Goal: Find contact information: Find contact information

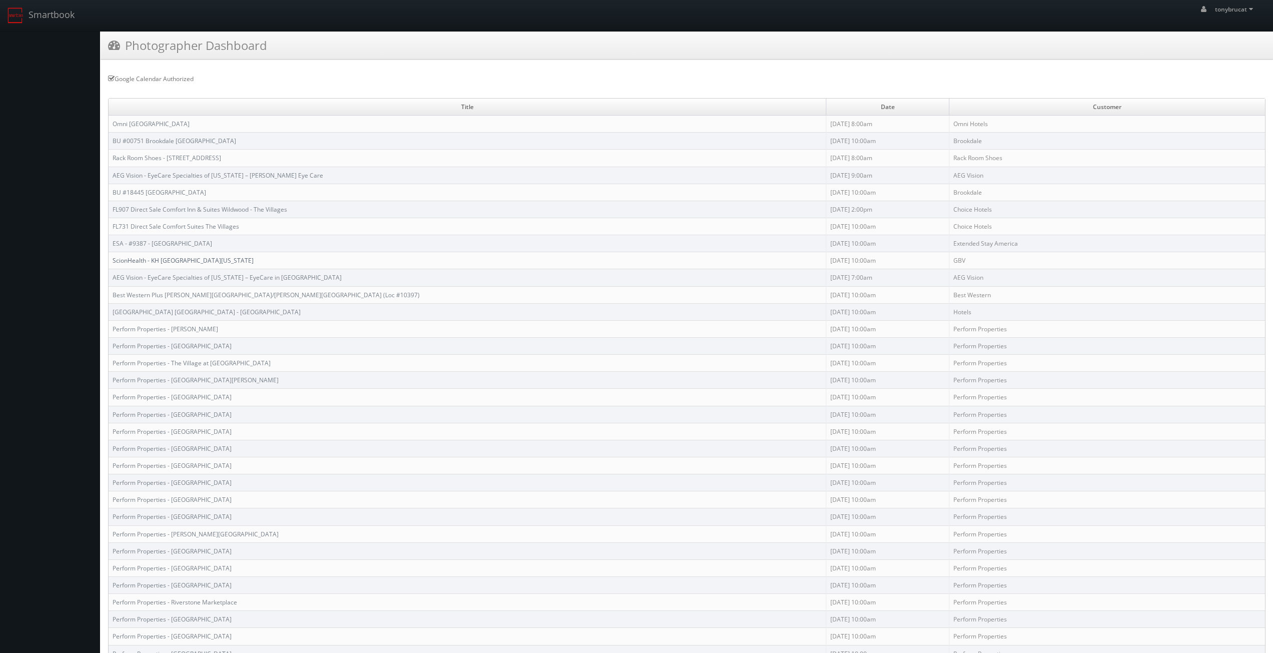
click at [171, 257] on link "ScionHealth - KH [GEOGRAPHIC_DATA][US_STATE]" at bounding box center [183, 260] width 141 height 9
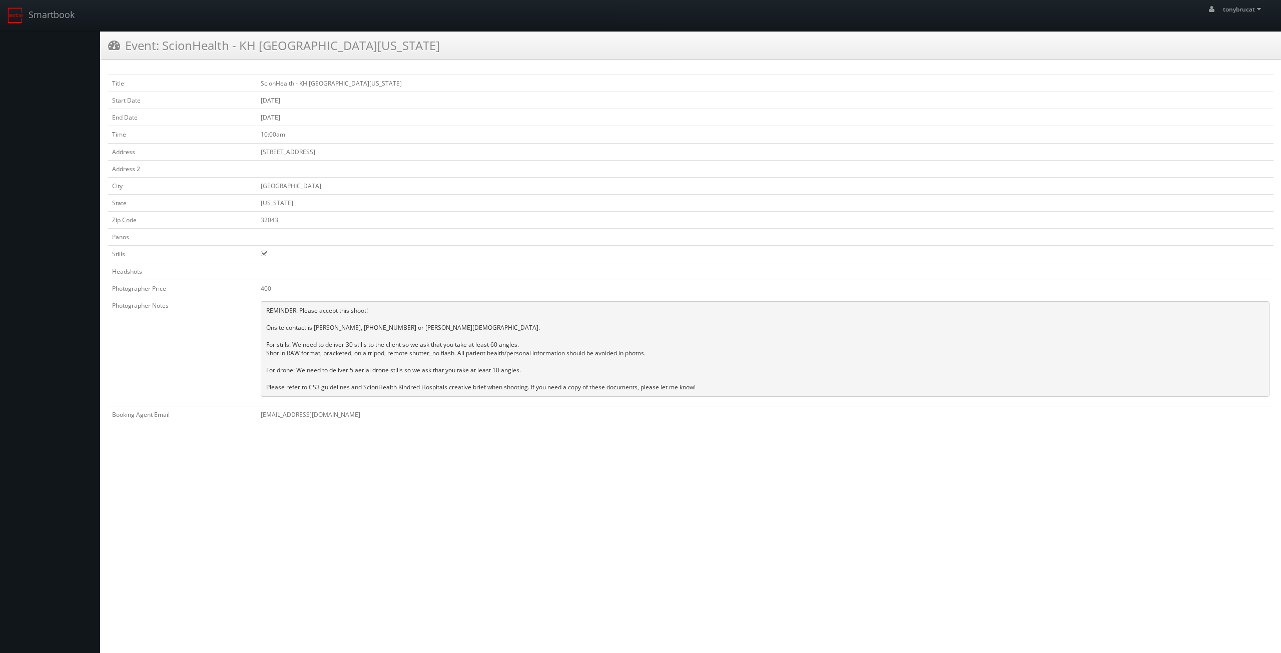
drag, startPoint x: 327, startPoint y: 185, endPoint x: 238, endPoint y: 187, distance: 89.6
click at [238, 187] on tr "City [GEOGRAPHIC_DATA]" at bounding box center [690, 185] width 1165 height 17
click at [319, 144] on td "[STREET_ADDRESS]" at bounding box center [765, 151] width 1017 height 17
drag, startPoint x: 313, startPoint y: 150, endPoint x: 231, endPoint y: 153, distance: 82.6
click at [231, 153] on tr "Address [STREET_ADDRESS]" at bounding box center [690, 151] width 1165 height 17
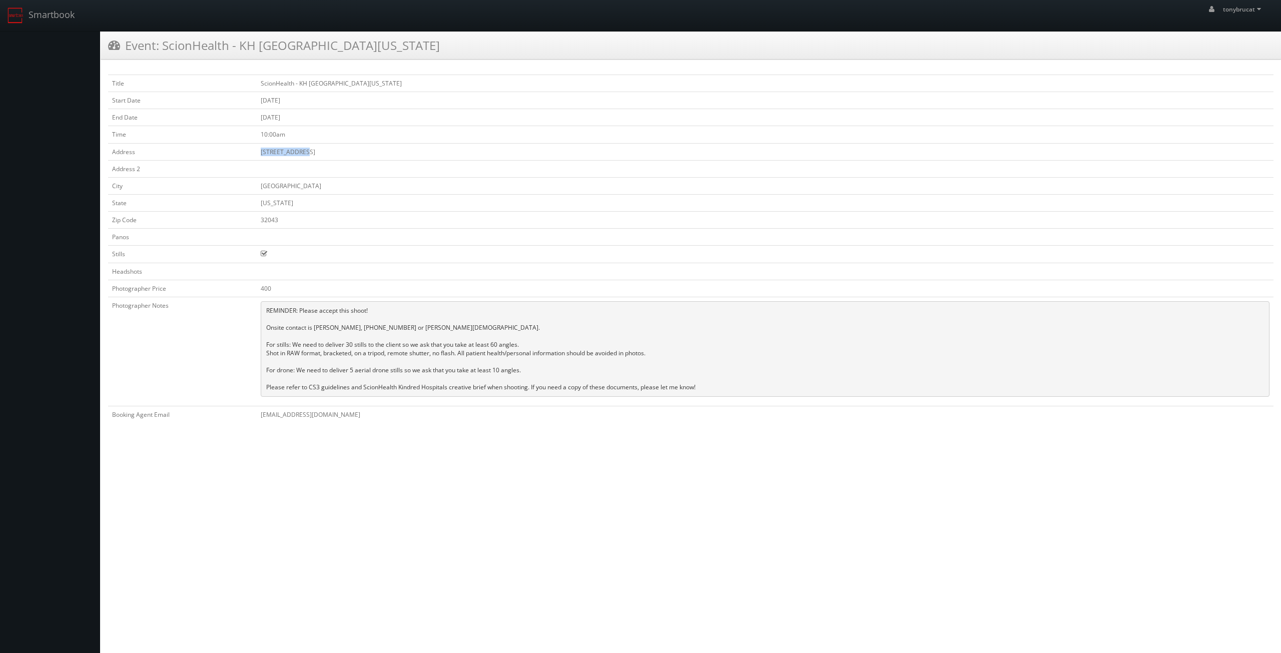
copy tr "[STREET_ADDRESS]"
